Goal: Use online tool/utility

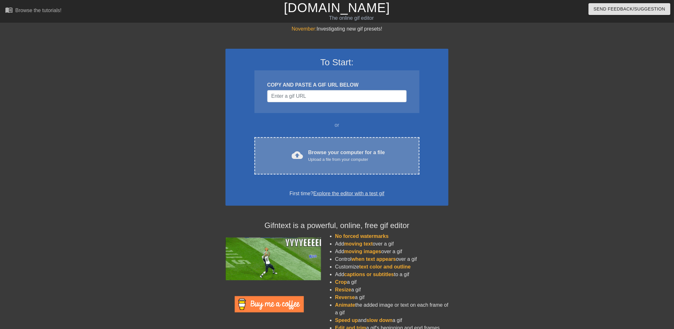
click at [312, 147] on div "cloud_upload Browse your computer for a file Upload a file from your computer C…" at bounding box center [336, 155] width 165 height 37
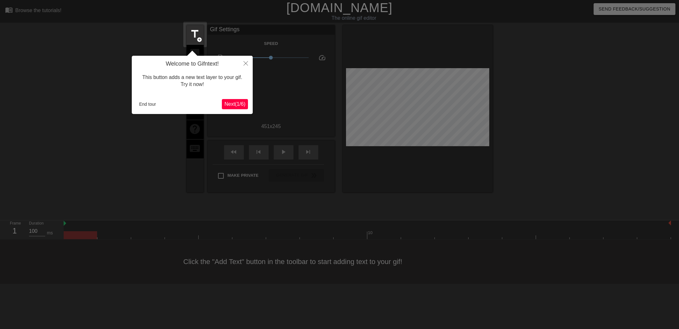
click at [233, 105] on span "Next ( 1 / 6 )" at bounding box center [235, 103] width 21 height 5
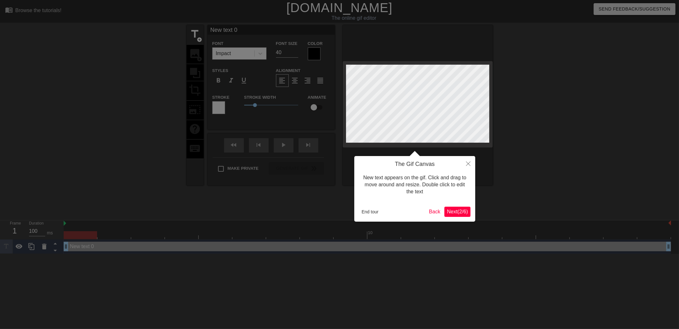
scroll to position [1, 1]
type input "N"
type textarea "N"
type input "NE"
type textarea "NE"
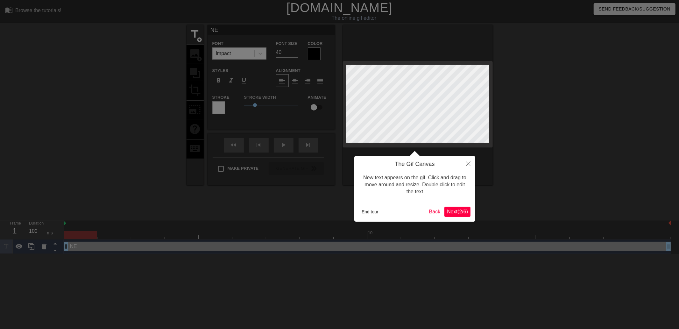
type input "NEW"
type textarea "NEW"
type input "NEW"
type textarea "NEW"
type input "NEW D"
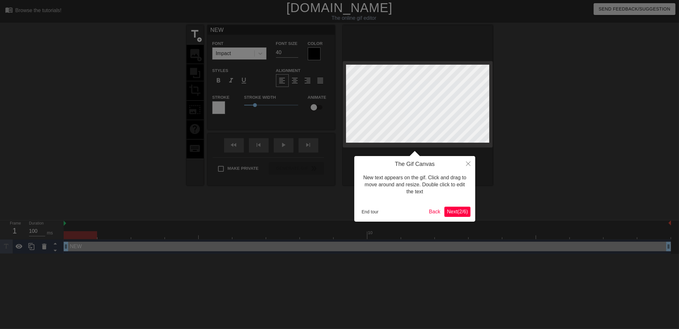
type textarea "NEW D"
type input "NEW DA"
type textarea "NEW DA"
type input "NEW DAT"
type textarea "NEW DAT"
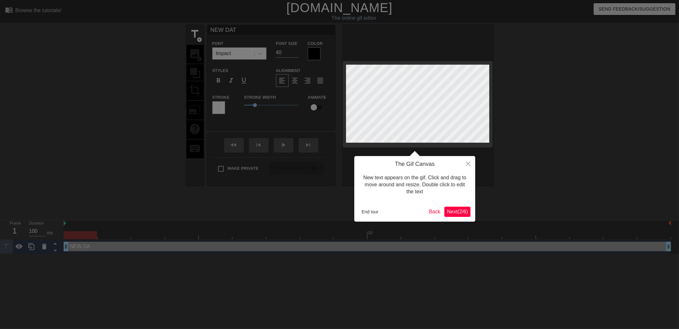
scroll to position [1, 1]
type input "NEW DATA"
type textarea "NEW DATA"
click at [456, 208] on button "Next ( 2 / 6 )" at bounding box center [458, 212] width 26 height 10
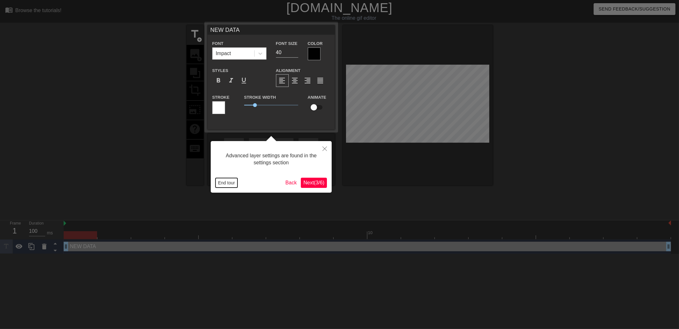
click at [228, 181] on button "End tour" at bounding box center [227, 183] width 22 height 10
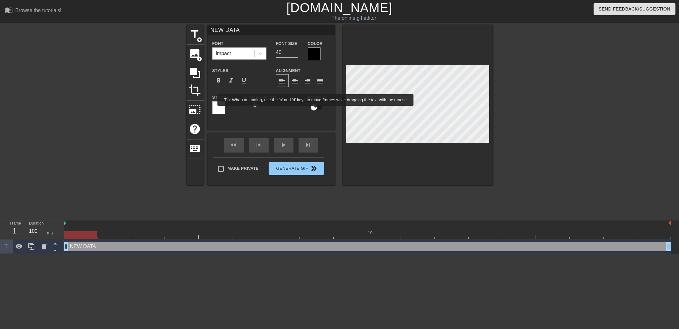
scroll to position [1, 2]
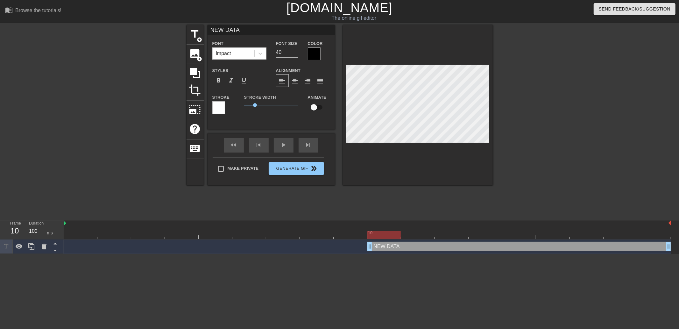
drag, startPoint x: 68, startPoint y: 247, endPoint x: 388, endPoint y: 254, distance: 320.5
click at [388, 254] on html "menu_book Browse the tutorials! [DOMAIN_NAME] The online gif editor Send Feedba…" at bounding box center [339, 127] width 679 height 254
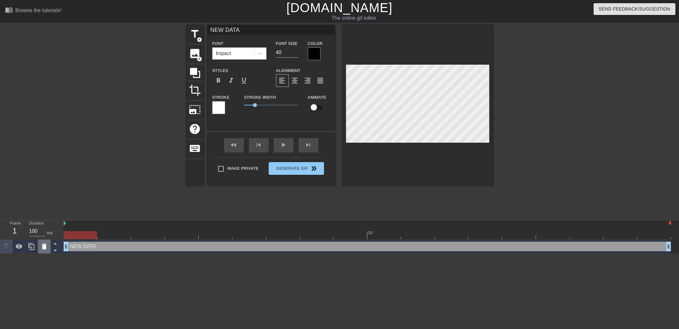
drag, startPoint x: 371, startPoint y: 248, endPoint x: 47, endPoint y: 240, distance: 324.0
click at [47, 241] on div "Frame 1 Duration 100 ms 10 NEW DATA drag_handle drag_handle" at bounding box center [339, 236] width 679 height 33
click at [117, 225] on div at bounding box center [368, 223] width 608 height 6
drag, startPoint x: 161, startPoint y: 234, endPoint x: 470, endPoint y: 250, distance: 310.3
click at [470, 250] on div "10 NEW DATA drag_handle drag_handle" at bounding box center [372, 236] width 616 height 33
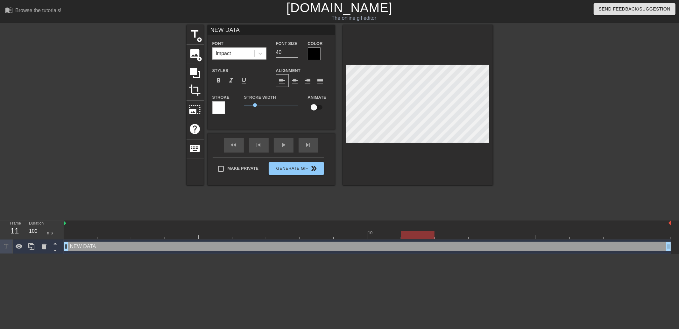
scroll to position [1, 1]
drag, startPoint x: 419, startPoint y: 235, endPoint x: 248, endPoint y: 202, distance: 174.0
click at [211, 221] on div "10" at bounding box center [368, 229] width 608 height 19
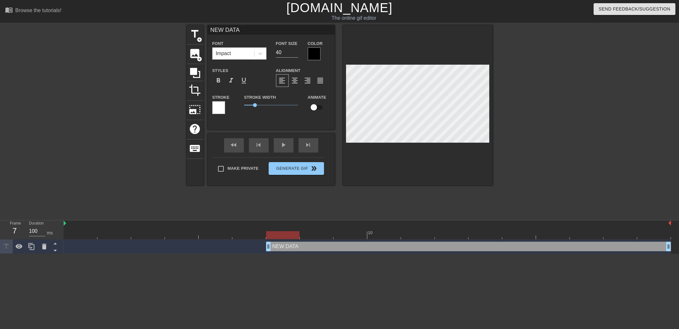
drag, startPoint x: 66, startPoint y: 246, endPoint x: 272, endPoint y: 251, distance: 206.1
drag, startPoint x: 284, startPoint y: 232, endPoint x: 450, endPoint y: 235, distance: 166.3
click at [450, 235] on div at bounding box center [451, 235] width 33 height 8
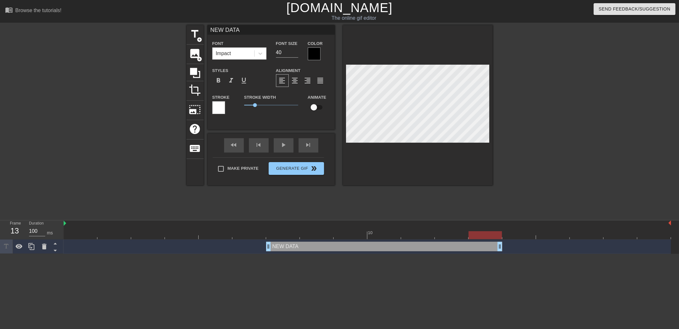
drag, startPoint x: 668, startPoint y: 246, endPoint x: 515, endPoint y: 241, distance: 153.6
click at [515, 241] on div "NEW DATA drag_handle drag_handle" at bounding box center [368, 247] width 608 height 14
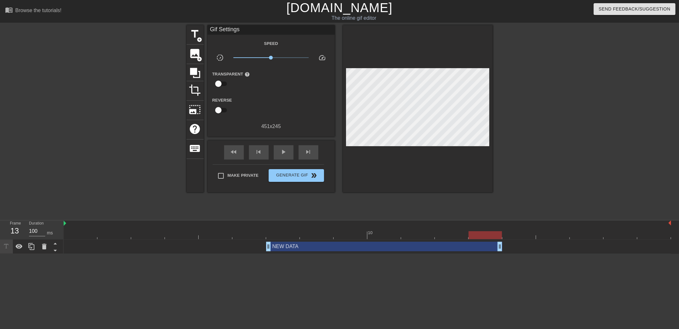
click at [286, 144] on div "fast_rewind skip_previous play_arrow skip_next" at bounding box center [271, 152] width 104 height 24
click at [282, 155] on div "play_arrow" at bounding box center [284, 152] width 20 height 14
click at [29, 248] on icon at bounding box center [31, 246] width 6 height 7
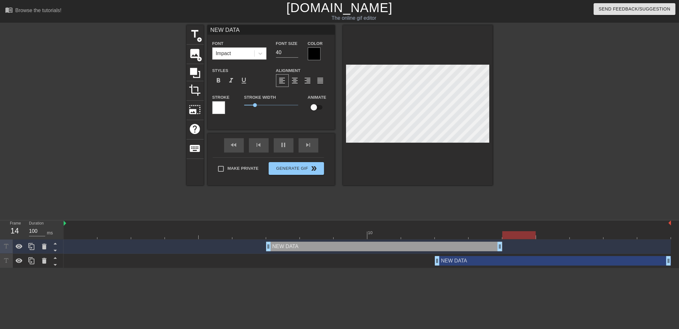
drag, startPoint x: 308, startPoint y: 264, endPoint x: 482, endPoint y: 269, distance: 174.3
click at [516, 268] on html "menu_book Browse the tutorials! [DOMAIN_NAME] The online gif editor Send Feedba…" at bounding box center [339, 134] width 679 height 268
drag, startPoint x: 463, startPoint y: 264, endPoint x: 503, endPoint y: 265, distance: 40.5
click at [523, 260] on div "NEW DATA drag_handle drag_handle" at bounding box center [587, 261] width 169 height 10
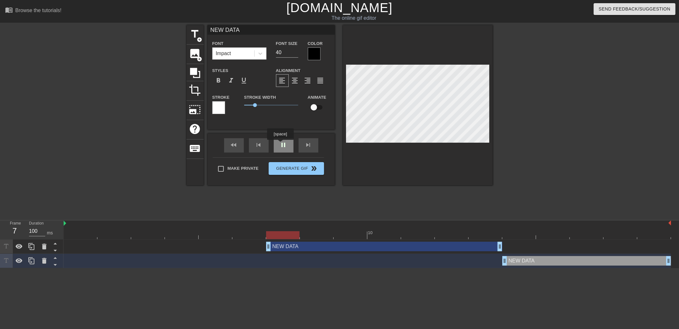
click at [280, 144] on div "fast_rewind skip_previous pause skip_next" at bounding box center [271, 145] width 104 height 24
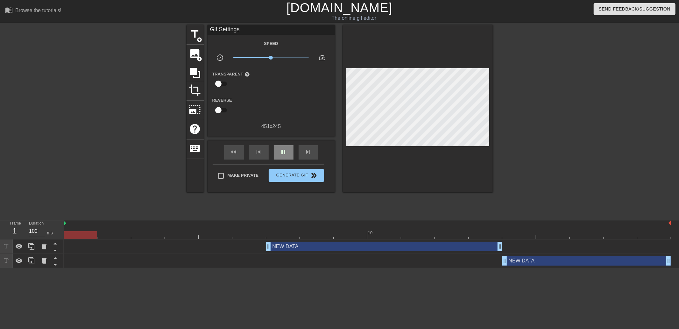
click at [290, 158] on div "pause" at bounding box center [284, 152] width 20 height 14
click at [120, 231] on div at bounding box center [114, 231] width 34 height 8
drag, startPoint x: 119, startPoint y: 234, endPoint x: 512, endPoint y: 233, distance: 392.7
click at [512, 233] on div at bounding box center [368, 235] width 608 height 8
click at [520, 261] on div "NEW DATA drag_handle drag_handle" at bounding box center [587, 261] width 169 height 10
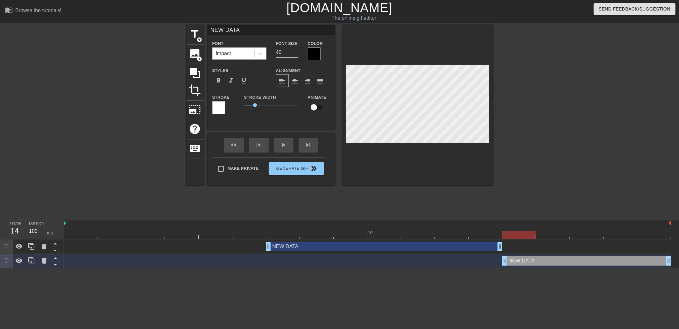
scroll to position [1, 2]
type input "T"
type textarea "T"
type input "Th"
type textarea "Th"
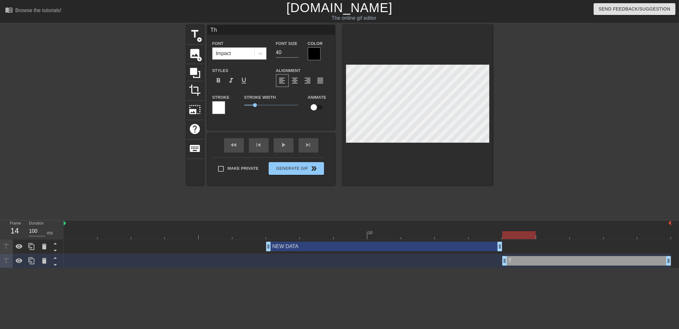
scroll to position [1, 1]
type input "The"
type textarea "The"
type input "Th"
type textarea "Th"
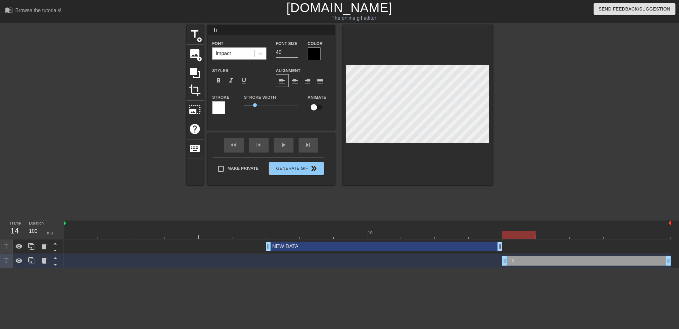
type input "T"
type textarea "T"
type input "TJ"
type textarea "TJ"
type input "T"
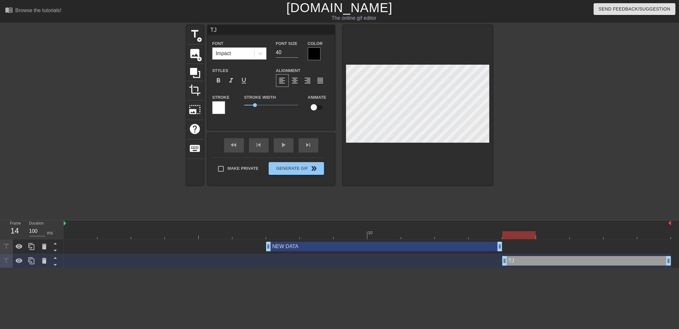
type textarea "T"
type input "TH"
type textarea "TH"
type input "THE"
type textarea "THE"
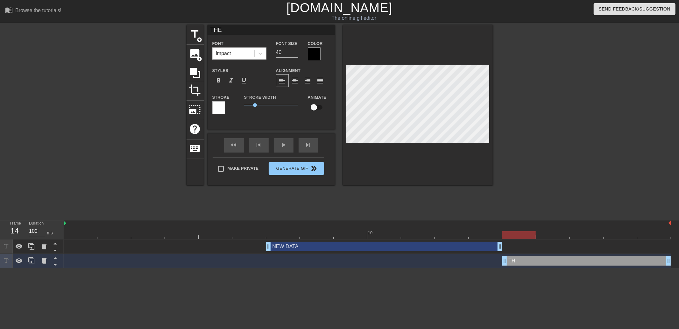
type input "THE"
type textarea "THE"
type input "THE R"
type textarea "THE R"
type input "THE RE"
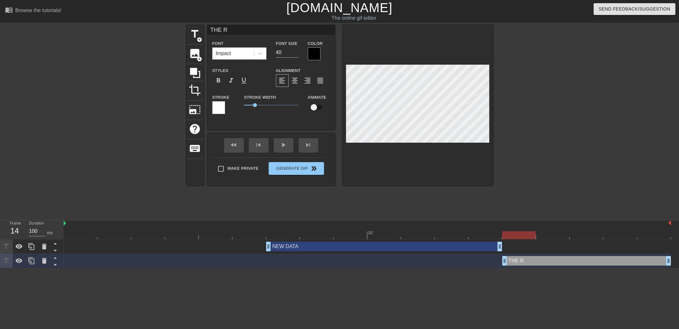
type textarea "THE RE"
type input "THE REV"
type textarea "THE REV"
type input "THE REVI"
type textarea "THE REVI"
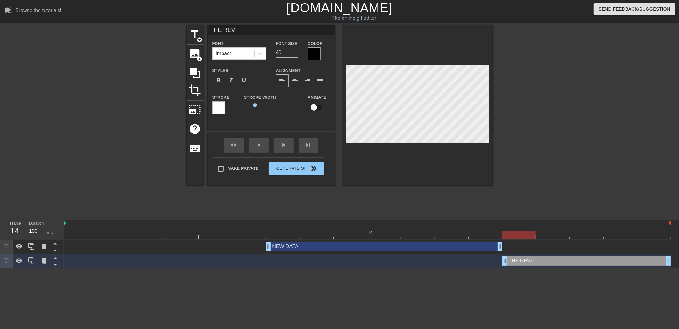
type input "THE [PERSON_NAME]"
type textarea "THE [PERSON_NAME]"
type input "THE REVISI"
type textarea "THE REVISI"
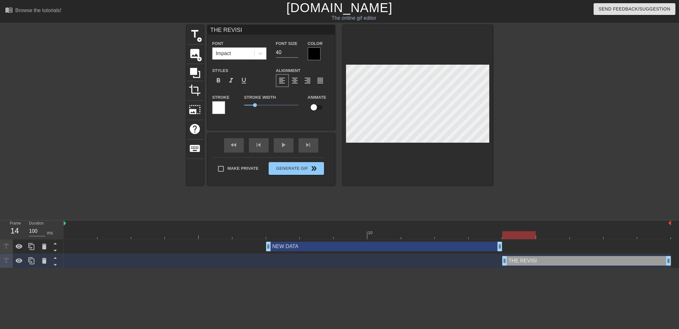
type input "THE REVISIO"
type textarea "THE REVISIO"
type input "THE REVISION"
type textarea "THE REVISION"
type input "THE REVISIO"
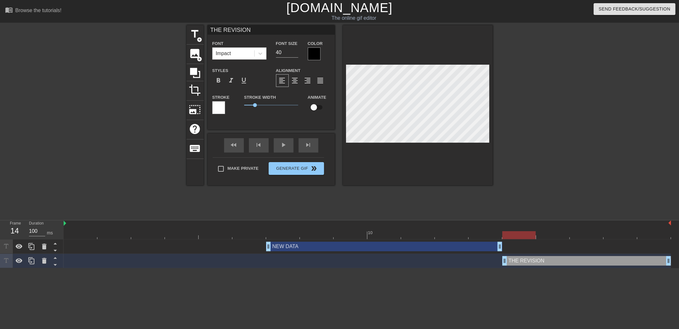
type textarea "THE REVISIO"
type input "THE REVISI"
type textarea "THE REVISI"
type input "THE [PERSON_NAME]"
type textarea "THE [PERSON_NAME]"
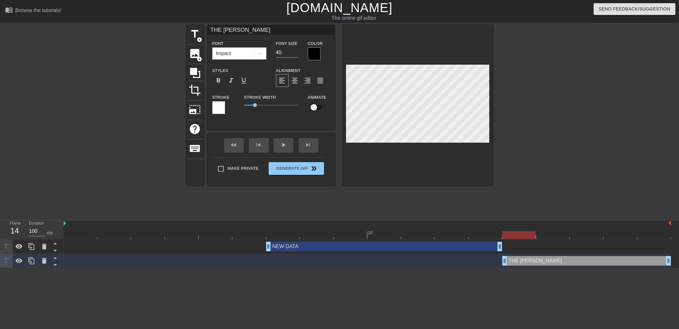
type input "THE REVI"
type textarea "THE REVI"
type input "THE REV"
type textarea "THE REV"
type input "THE REV"
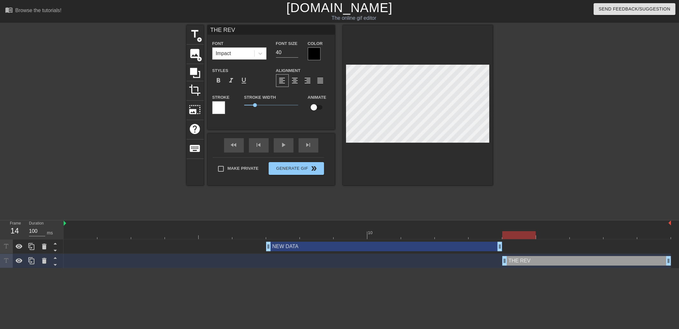
type textarea "THE REV"
type input "THE REV I"
type textarea "THE REV I"
type input "THE REV I"
type textarea "THE REV I"
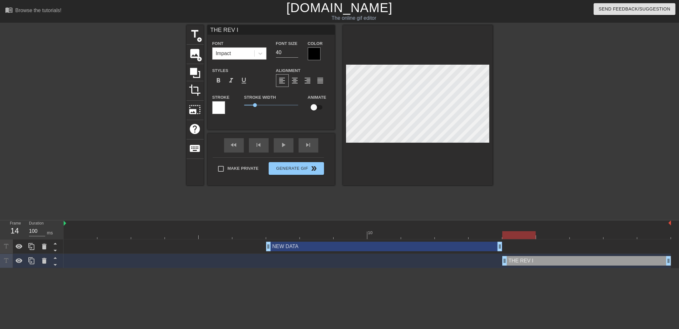
type input "THE REV I"
type textarea "THE REV I"
type input "THE REV"
type textarea "THE REV"
click at [558, 139] on div at bounding box center [549, 120] width 96 height 191
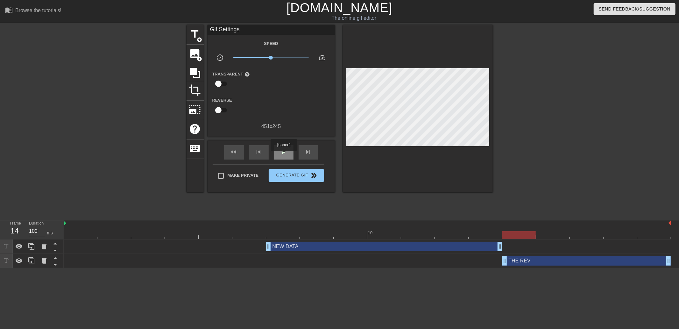
click at [284, 155] on span "play_arrow" at bounding box center [284, 152] width 8 height 8
click at [293, 174] on span "Generate Gif double_arrow" at bounding box center [296, 176] width 50 height 8
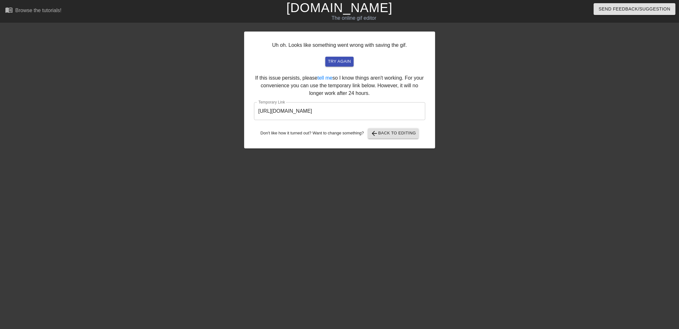
click at [377, 110] on input "[URL][DOMAIN_NAME]" at bounding box center [339, 111] width 171 height 18
